Goal: Information Seeking & Learning: Learn about a topic

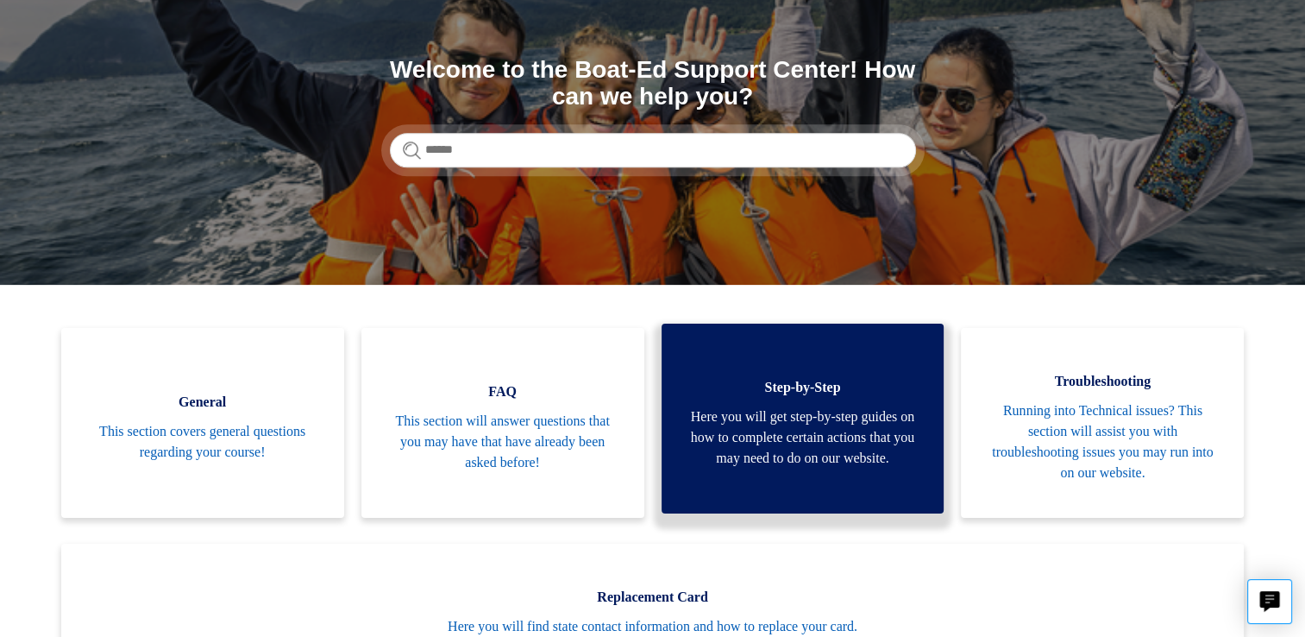
scroll to position [173, 0]
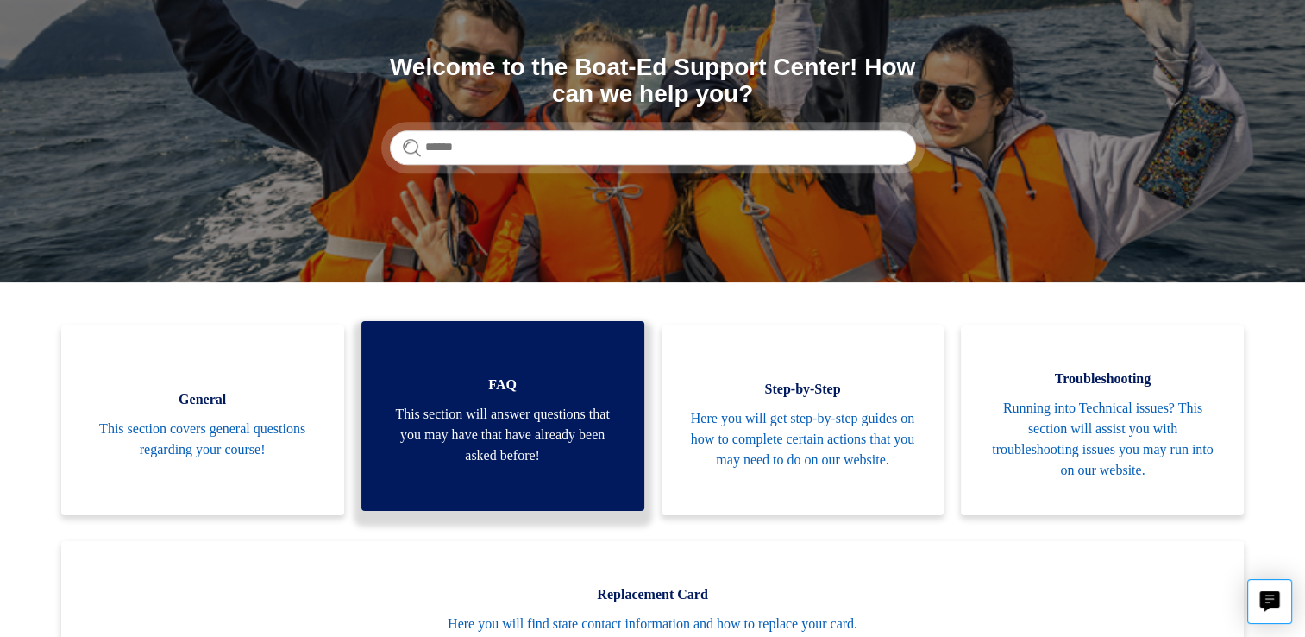
click at [480, 448] on span "This section will answer questions that you may have that have already been ask…" at bounding box center [502, 435] width 231 height 62
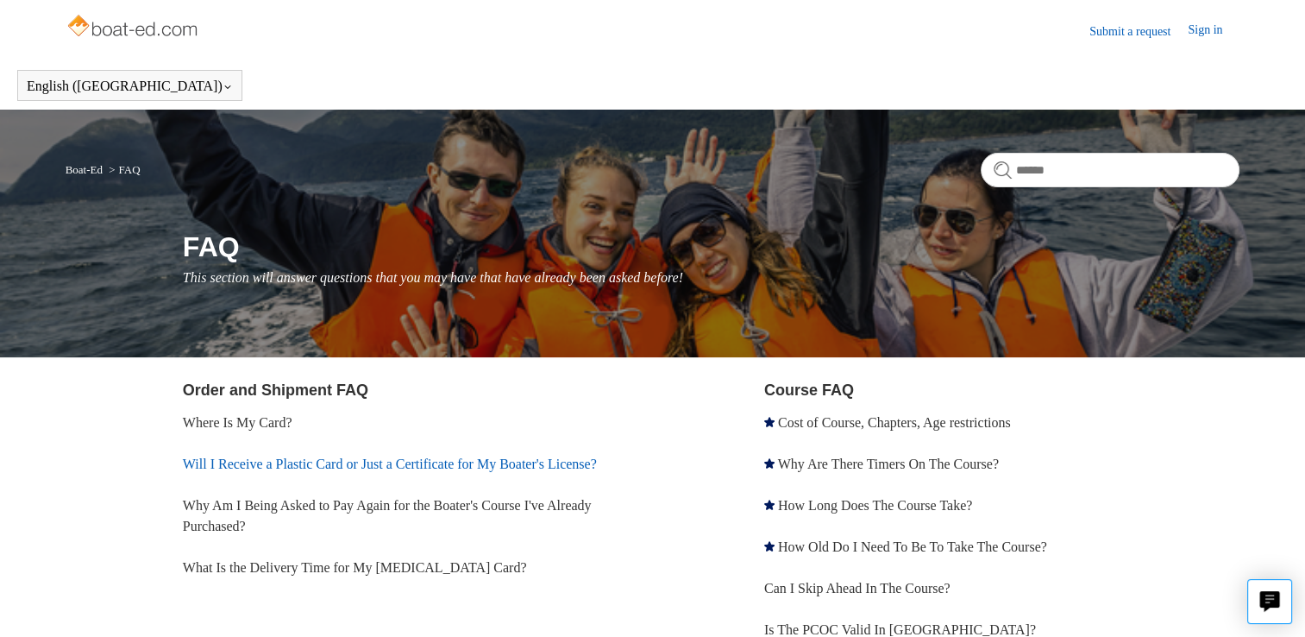
click at [376, 468] on link "Will I Receive a Plastic Card or Just a Certificate for My Boater's License?" at bounding box center [390, 463] width 414 height 15
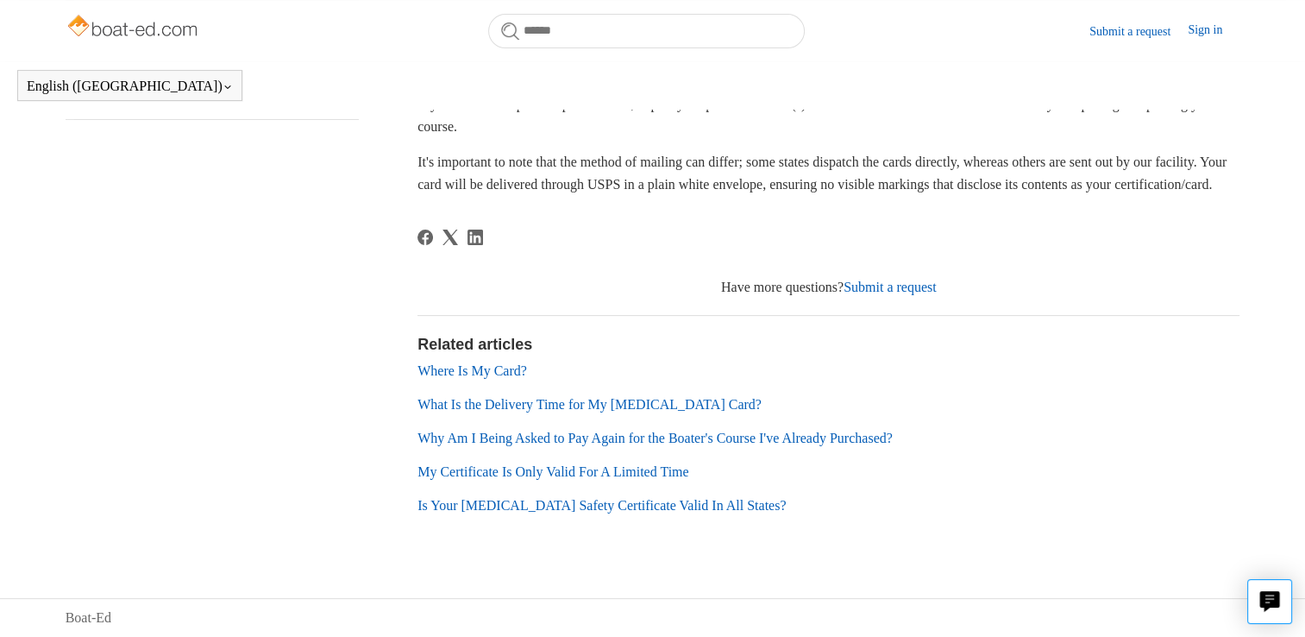
scroll to position [456, 0]
click at [569, 507] on link "Is Your [MEDICAL_DATA] Safety Certificate Valid In All States?" at bounding box center [602, 505] width 368 height 15
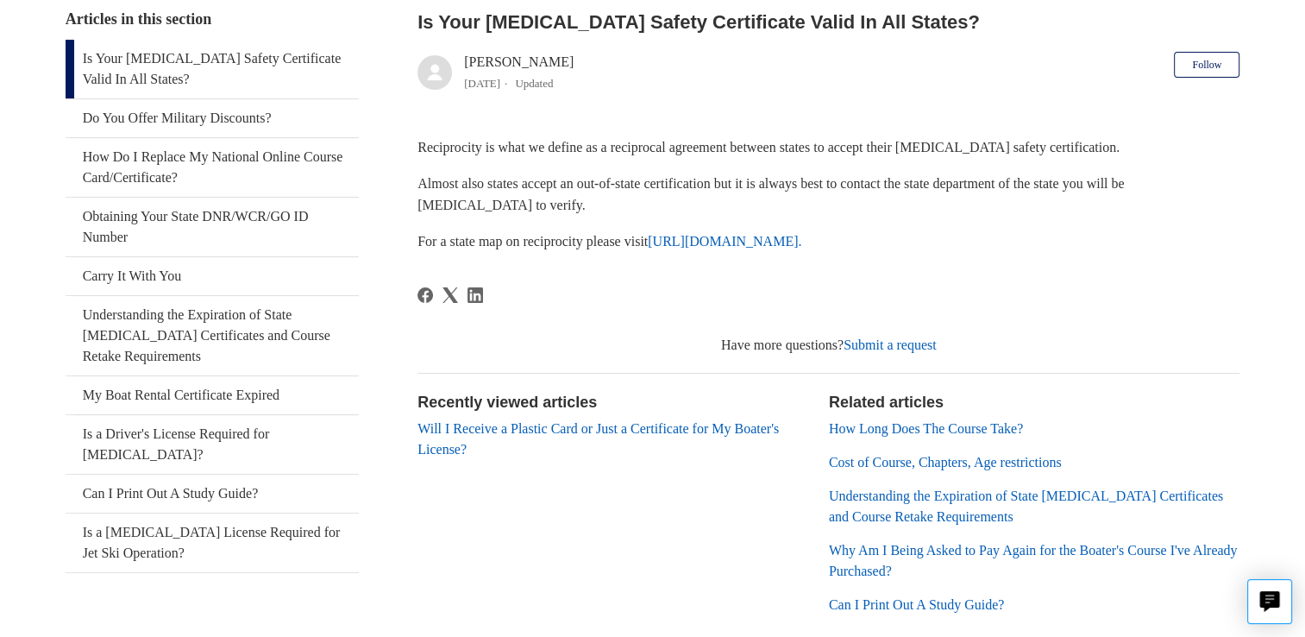
scroll to position [258, 0]
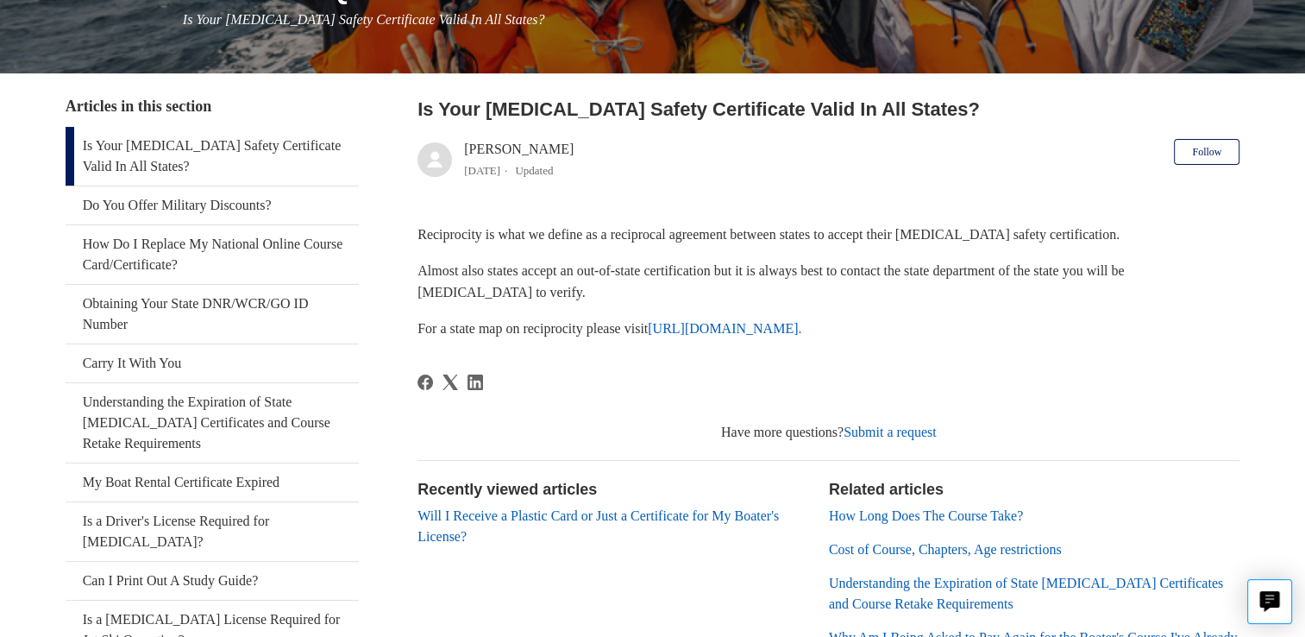
click at [801, 330] on link "[URL][DOMAIN_NAME]." at bounding box center [725, 328] width 154 height 15
